Goal: Find specific fact: Find specific fact

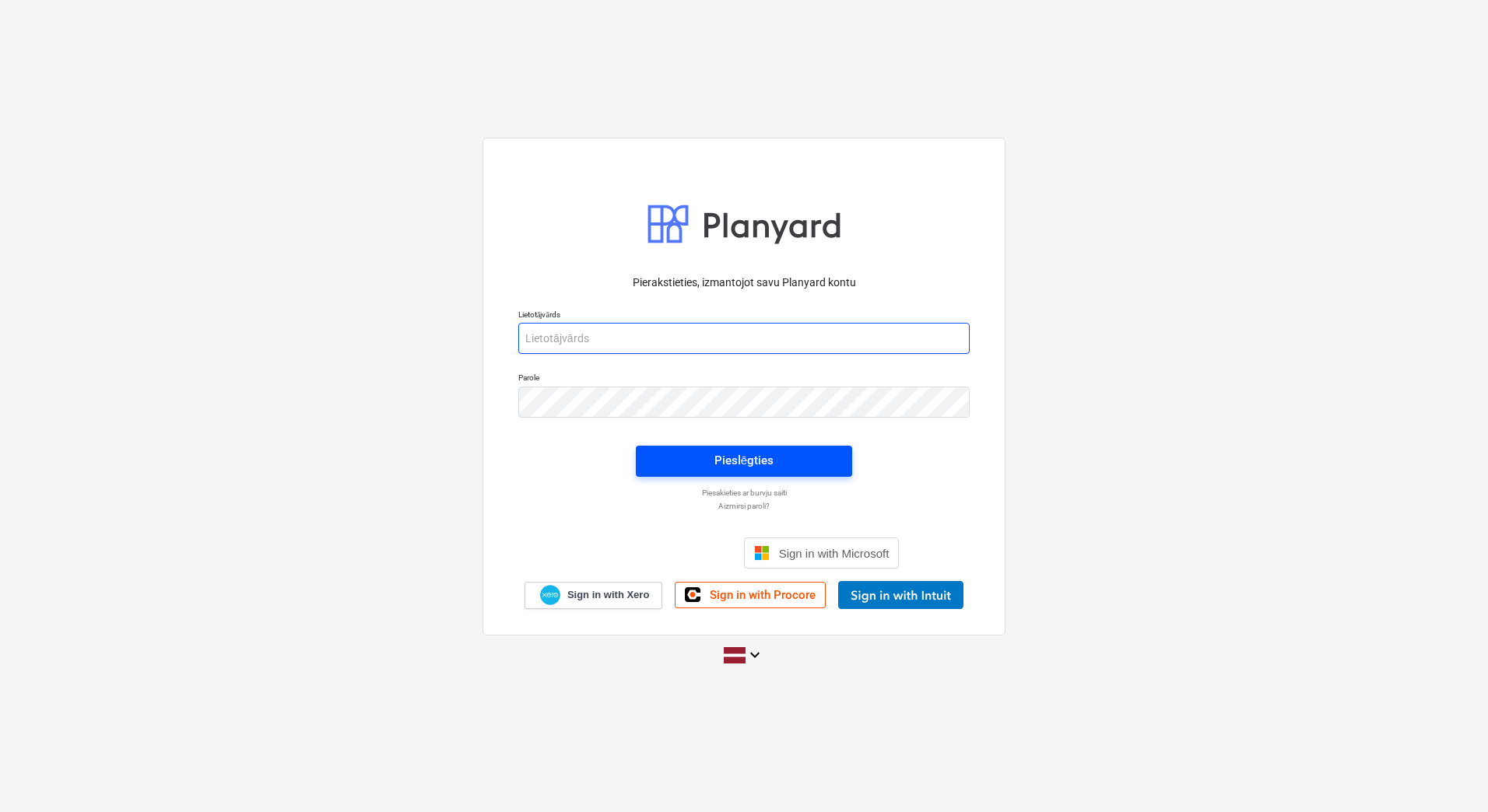
type input "[PERSON_NAME][EMAIL_ADDRESS][DOMAIN_NAME]"
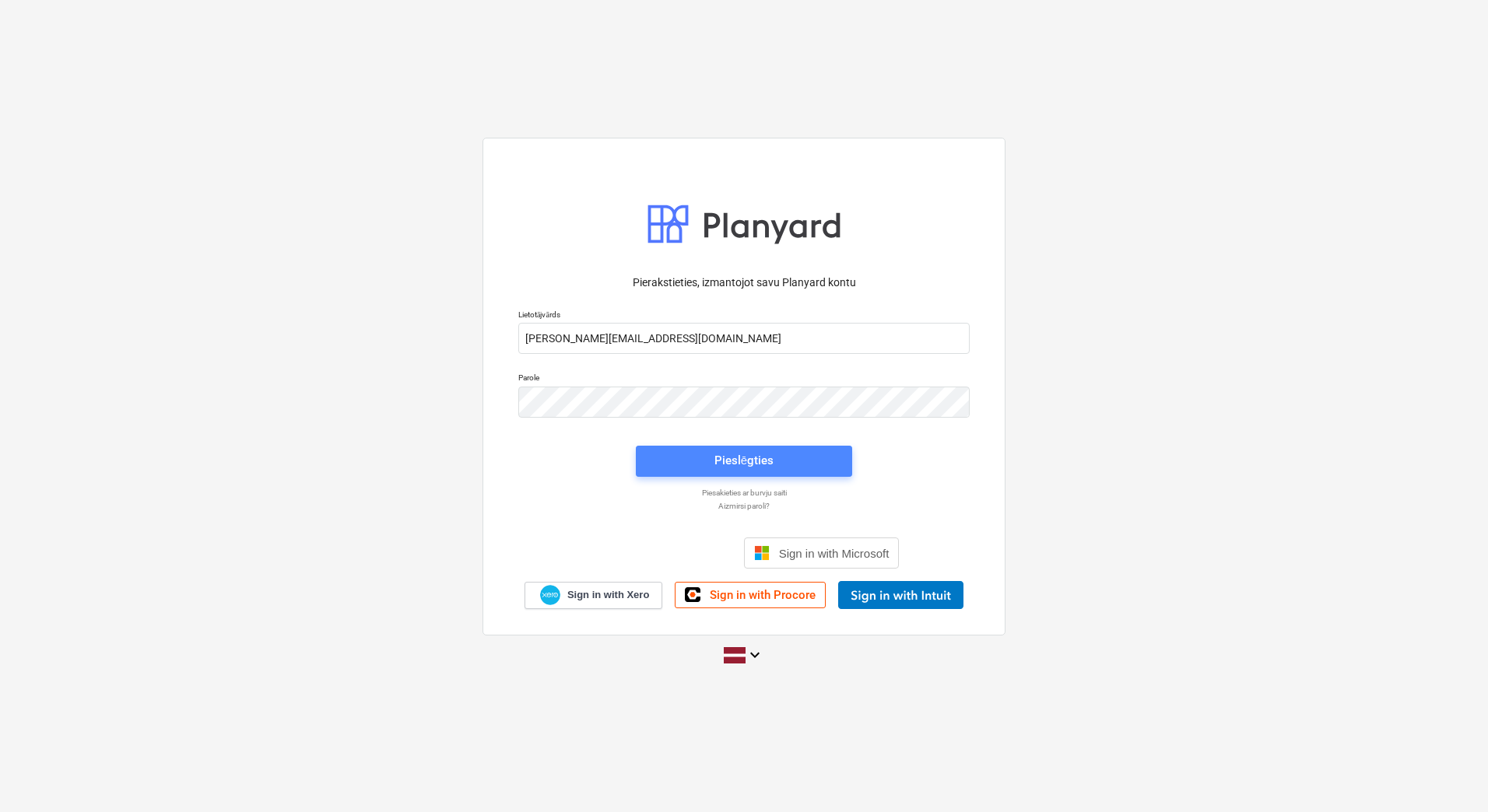
click at [688, 464] on span "Pieslēgties" at bounding box center [744, 461] width 179 height 21
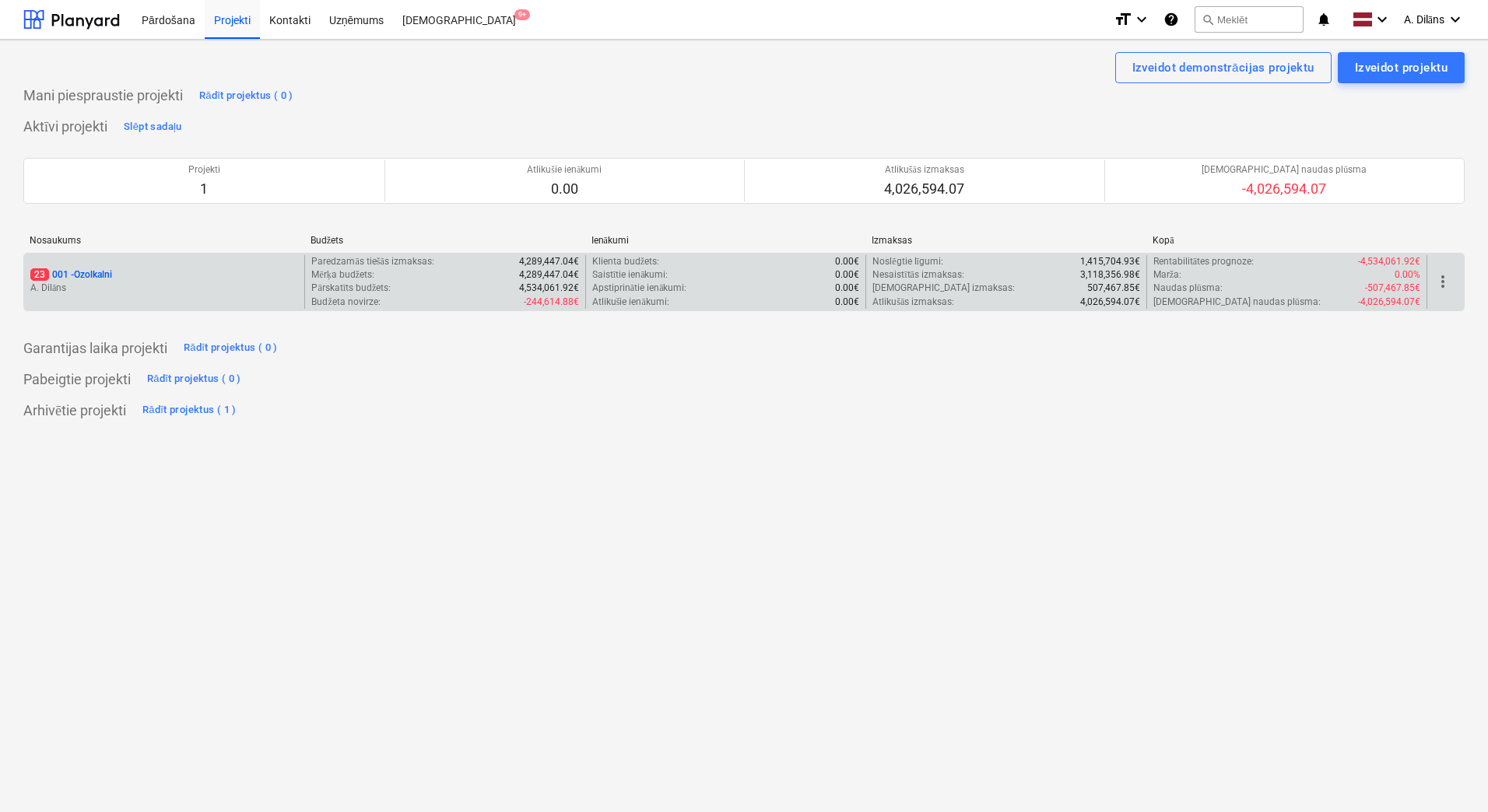
click at [244, 278] on div "23 001 - Ozolkalni" at bounding box center [164, 275] width 268 height 13
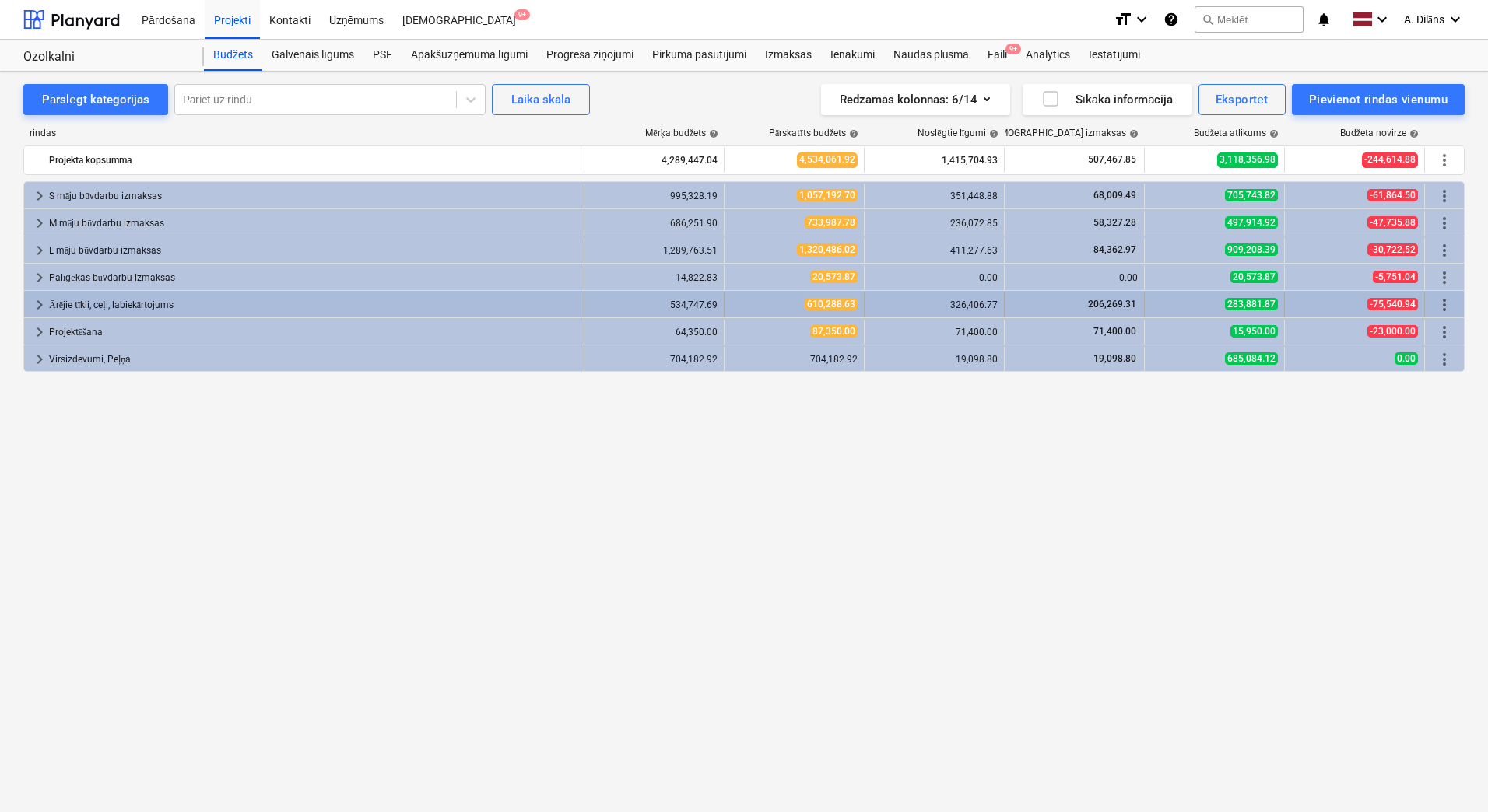
click at [111, 301] on div "Ārējie tīkli, ceļi, labiekārtojums" at bounding box center [314, 304] width 528 height 25
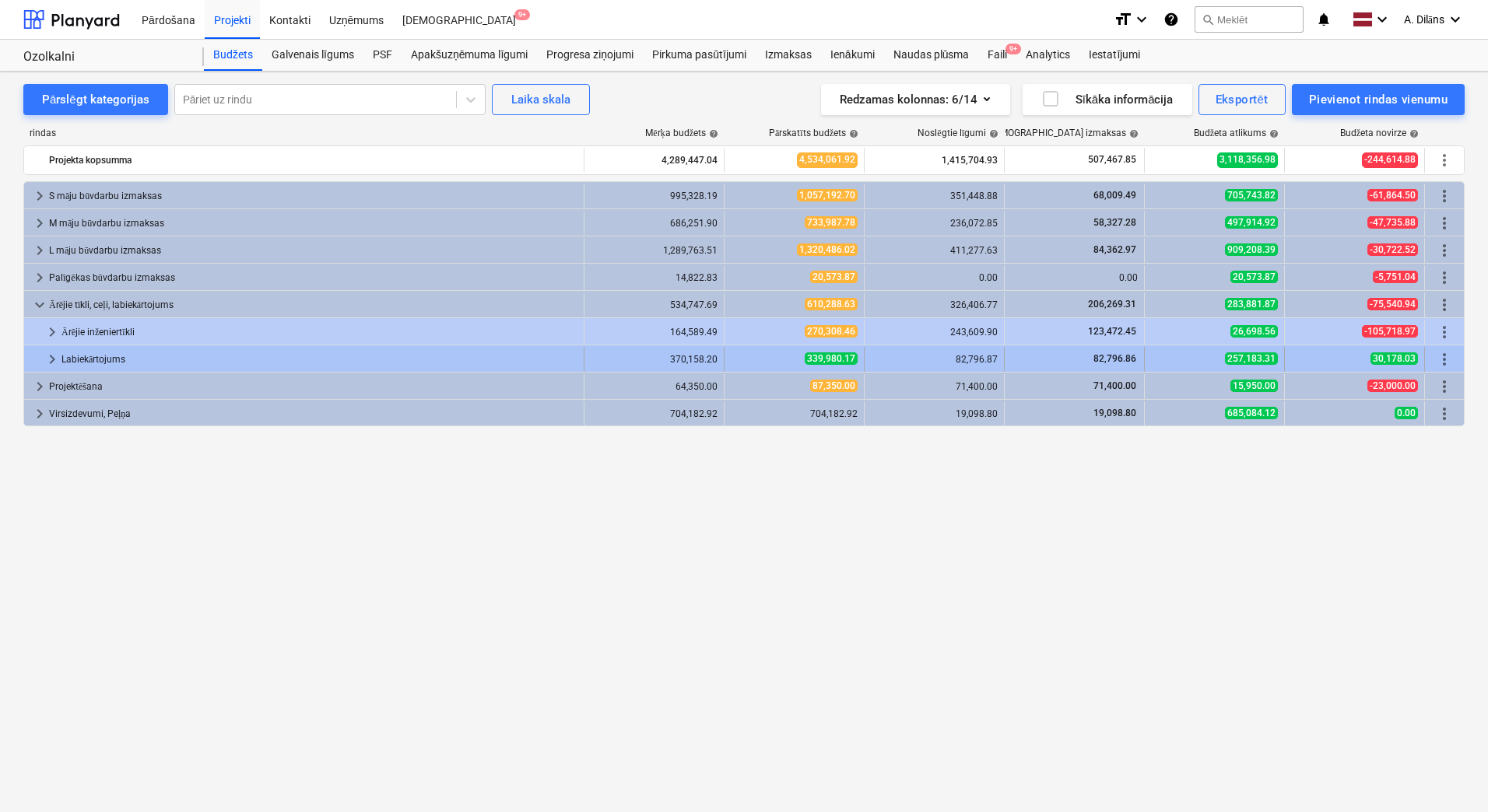
click at [56, 357] on span "keyboard_arrow_right" at bounding box center [52, 359] width 19 height 19
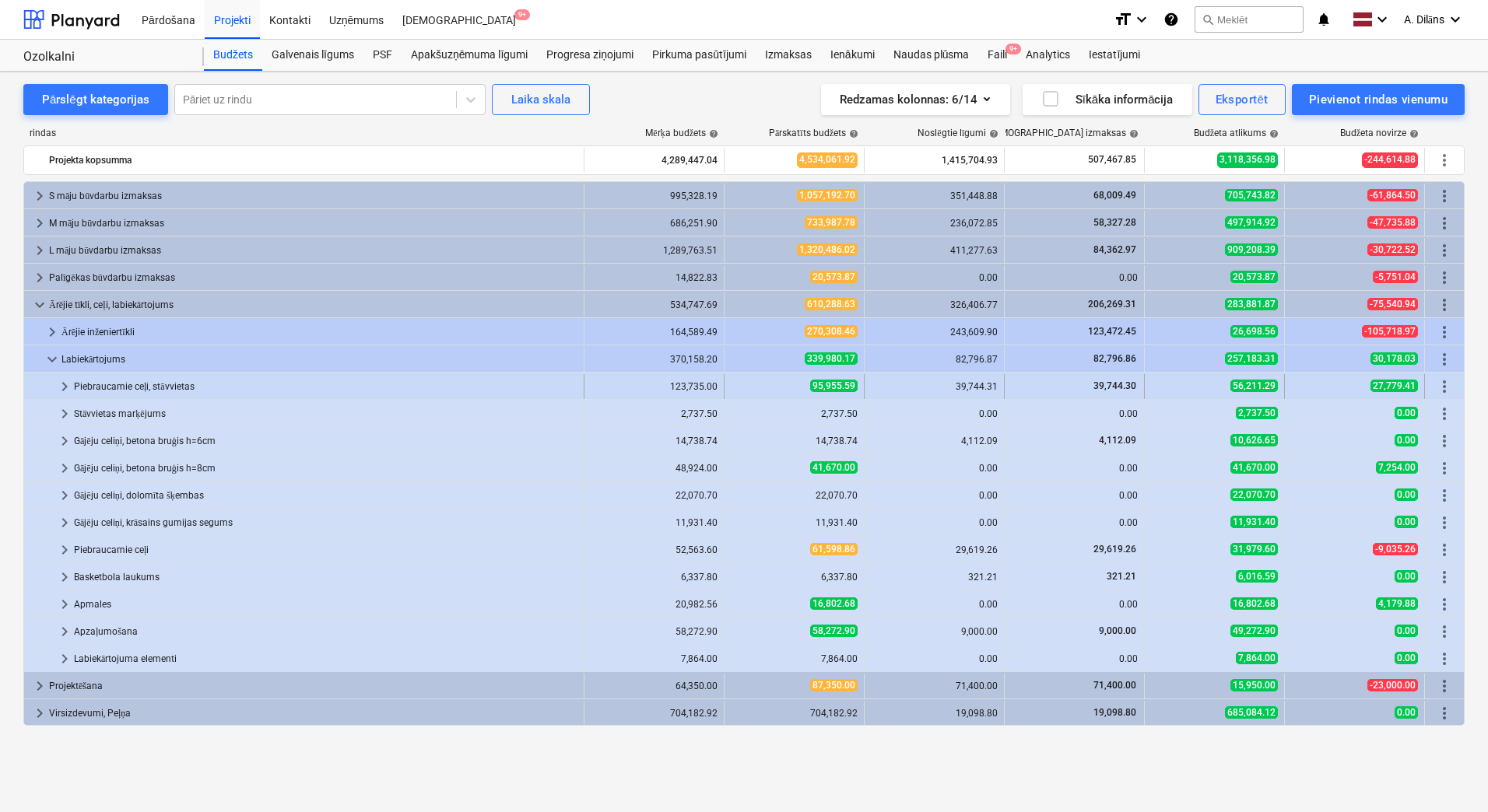
click at [64, 387] on span "keyboard_arrow_right" at bounding box center [64, 386] width 19 height 19
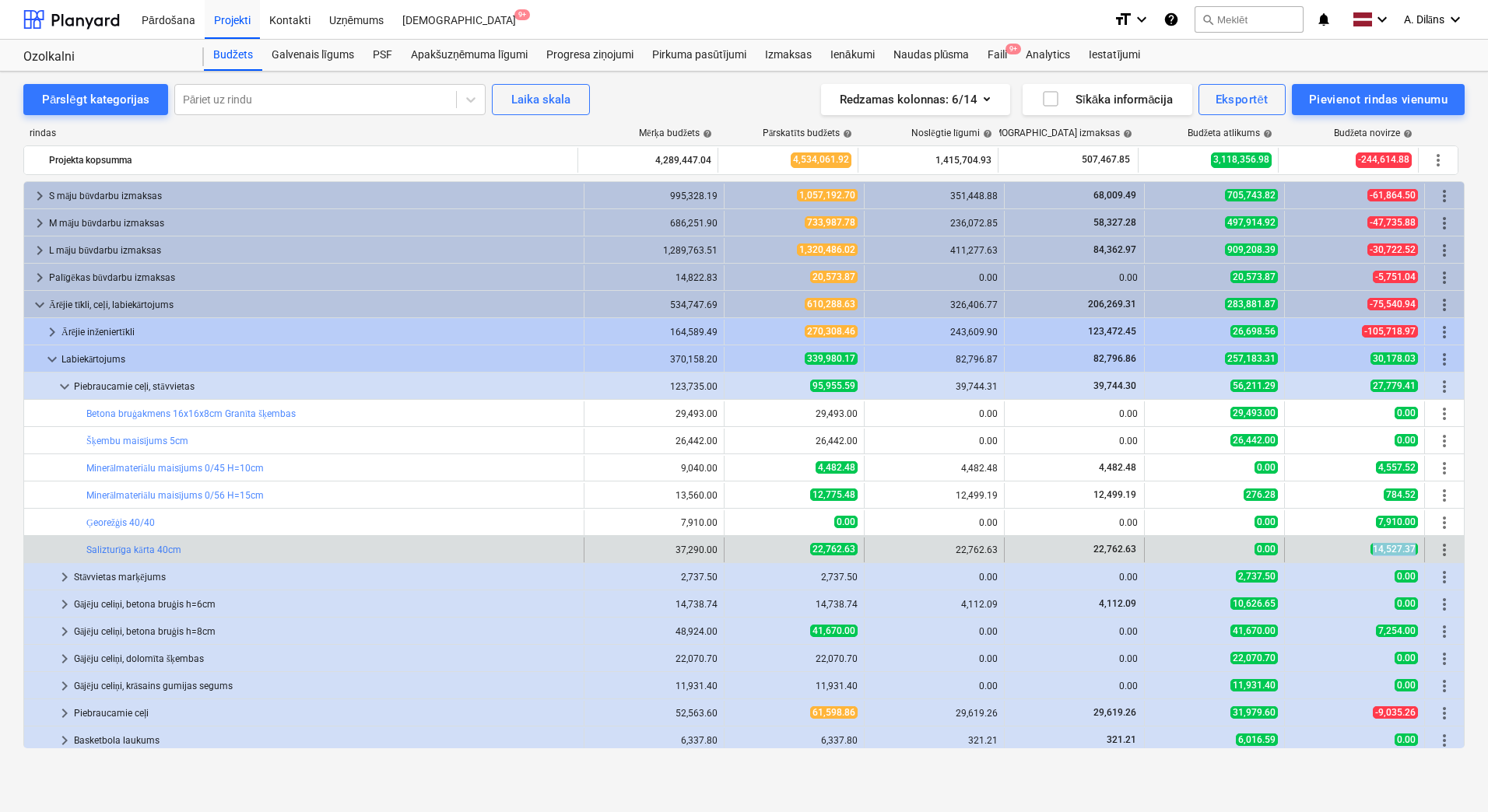
drag, startPoint x: 1362, startPoint y: 547, endPoint x: 1412, endPoint y: 547, distance: 50.0
click at [1412, 547] on div "14,527.37" at bounding box center [1355, 550] width 140 height 25
copy span "14,527.37"
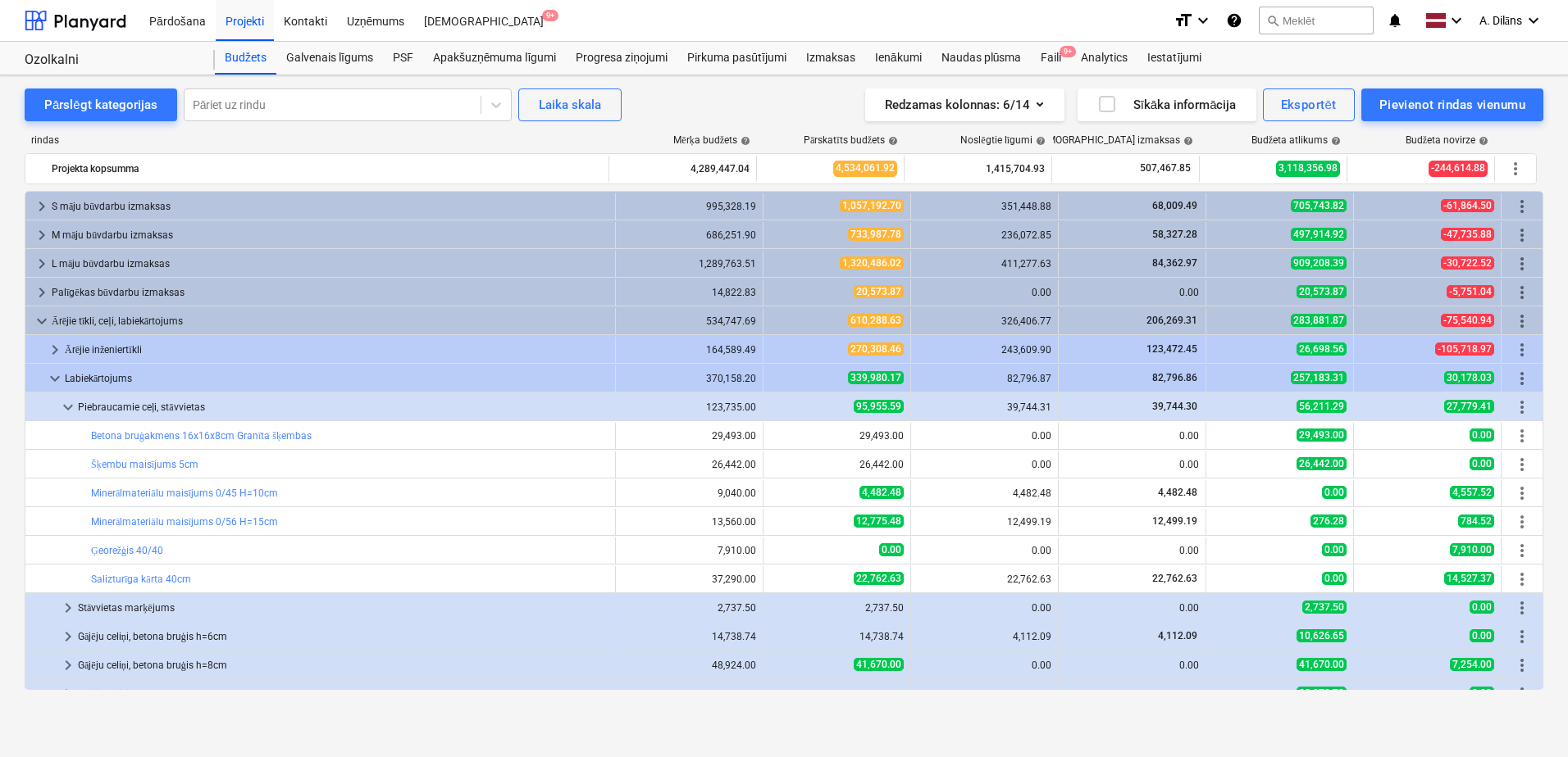
click at [773, 579] on span "edit" at bounding box center [779, 579] width 13 height 13
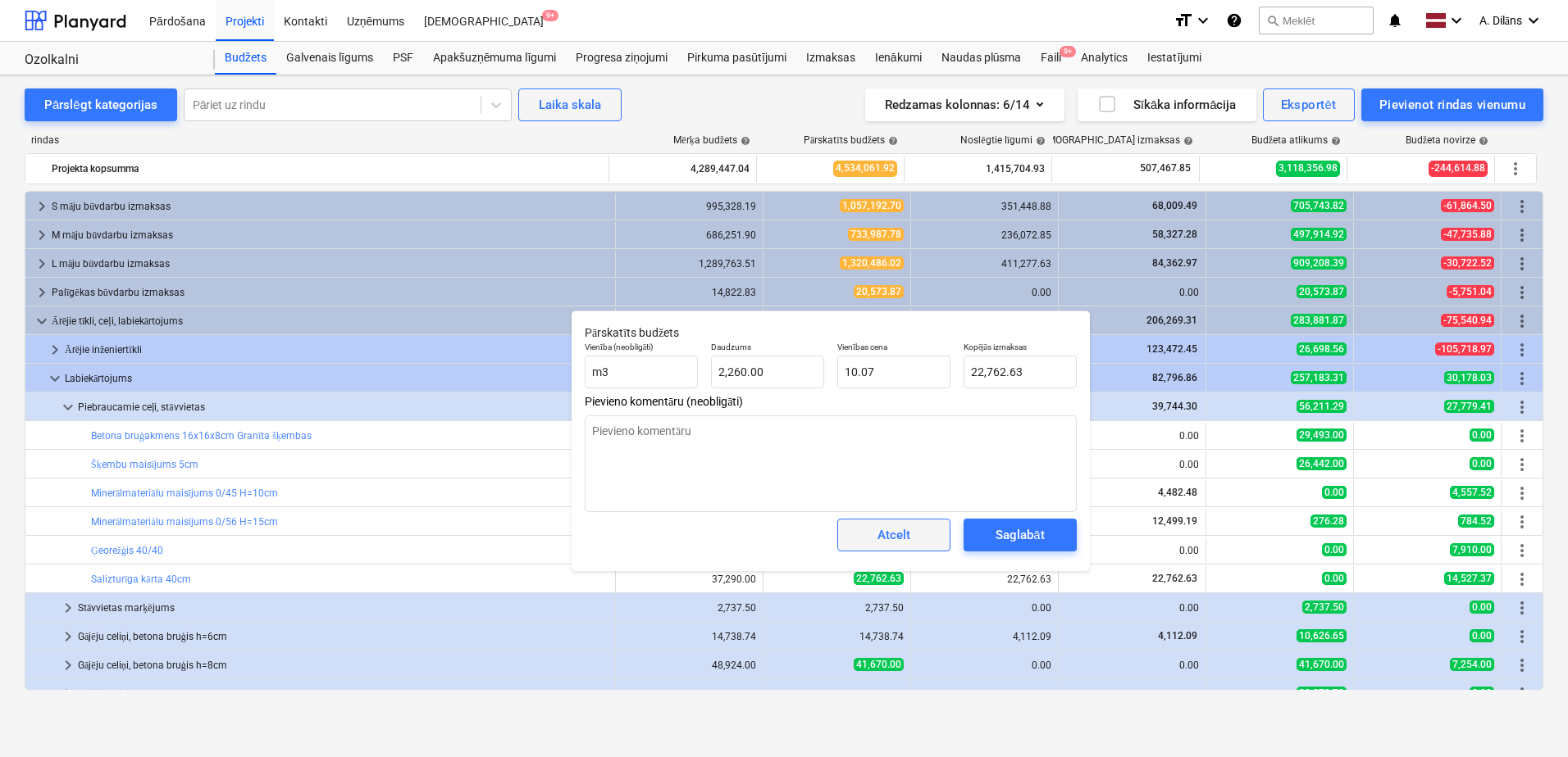
click at [888, 538] on div "Atcelt" at bounding box center [893, 535] width 32 height 22
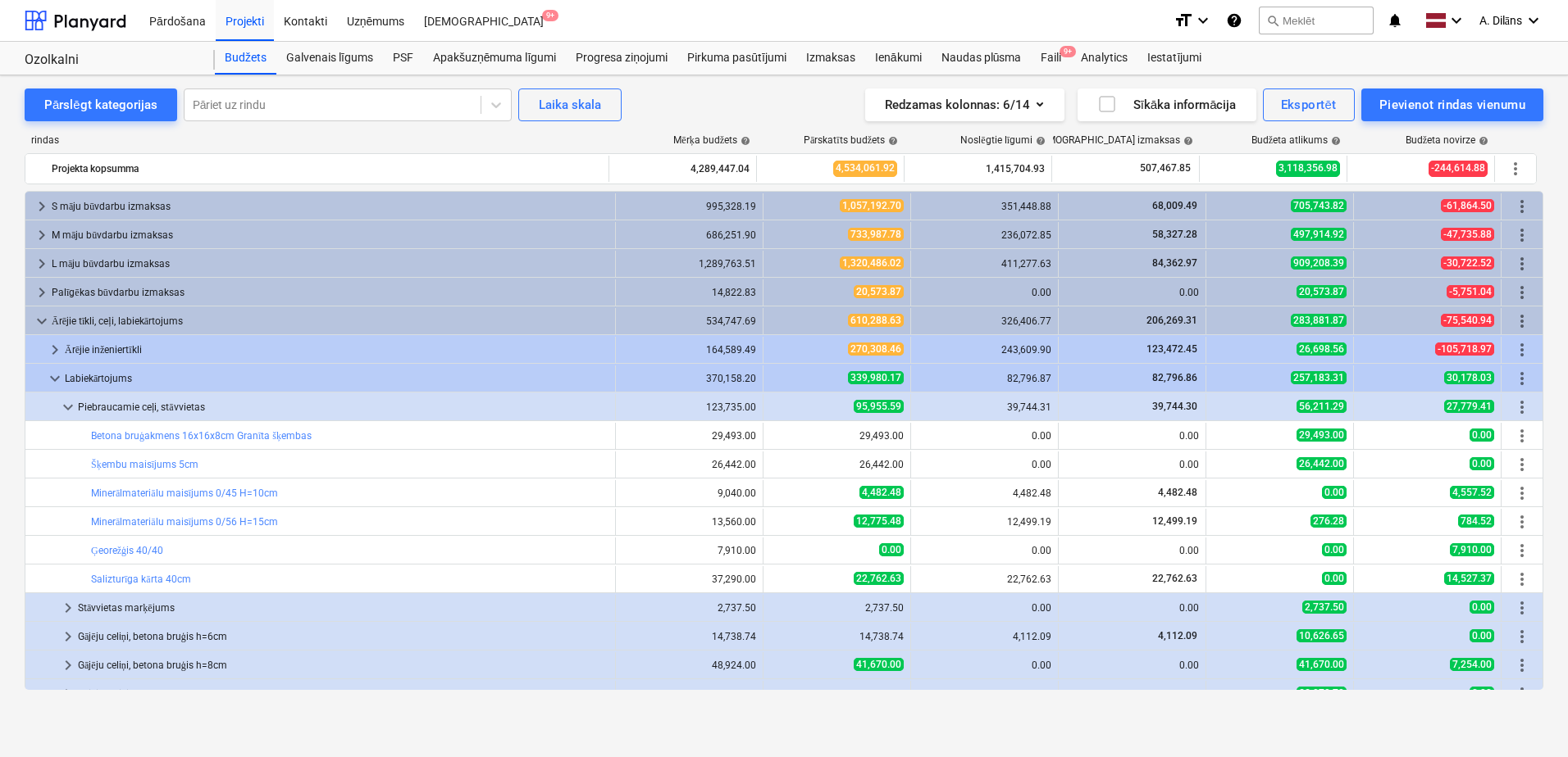
click at [683, 726] on div "Pārslēgt kategorijas Pāriet uz rindu Laika skala Redzamas kolonnas : 6/14 Sīkāk…" at bounding box center [784, 416] width 1568 height 681
